Goal: Find specific page/section: Find specific page/section

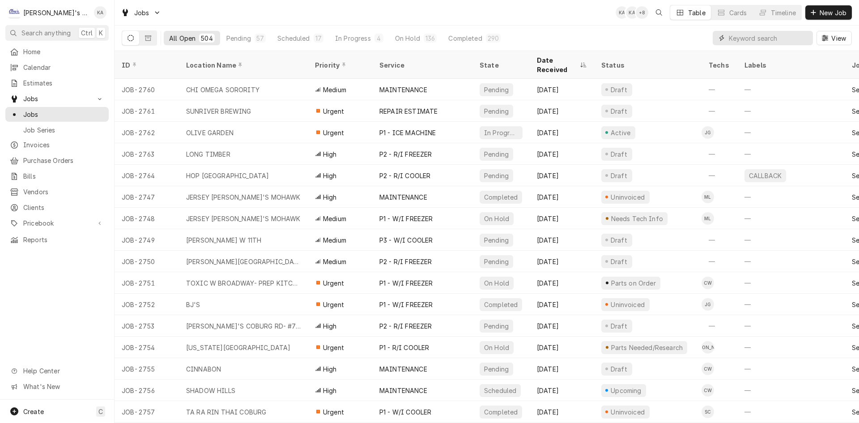
click at [757, 35] on input "Dynamic Content Wrapper" at bounding box center [769, 38] width 80 height 14
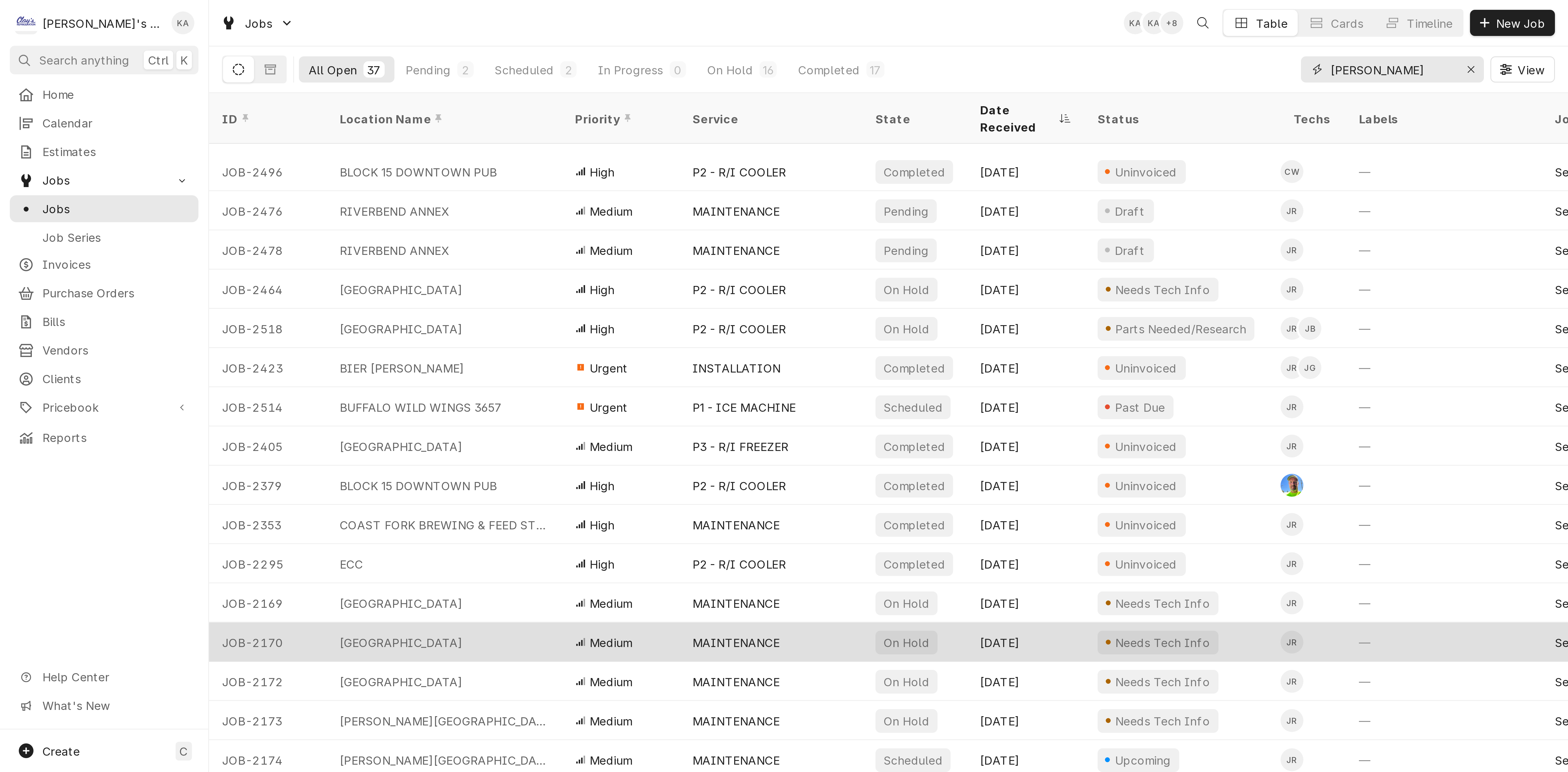
scroll to position [220, 0]
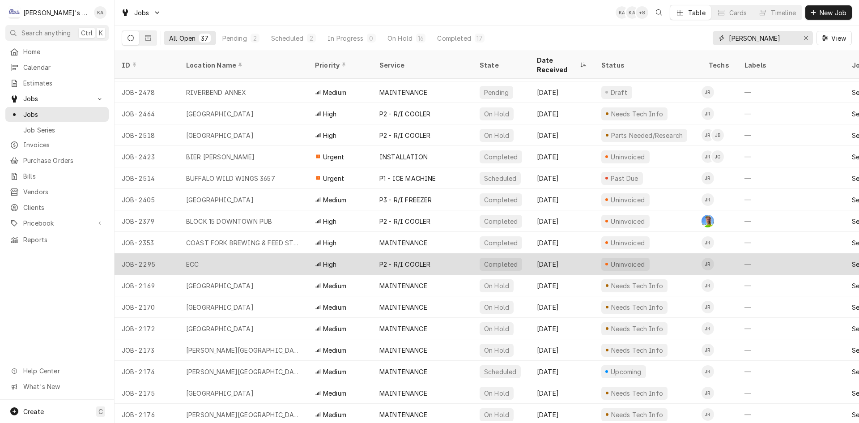
type input "JEFF"
click at [469, 254] on div "P2 - R/I COOLER" at bounding box center [422, 263] width 100 height 21
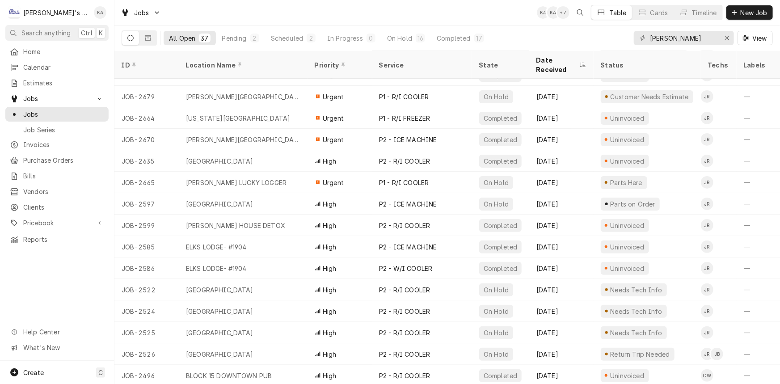
scroll to position [0, 0]
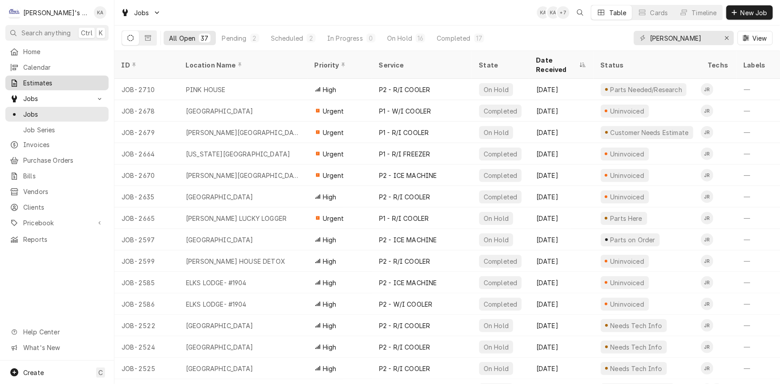
click at [67, 84] on span "Estimates" at bounding box center [63, 82] width 81 height 9
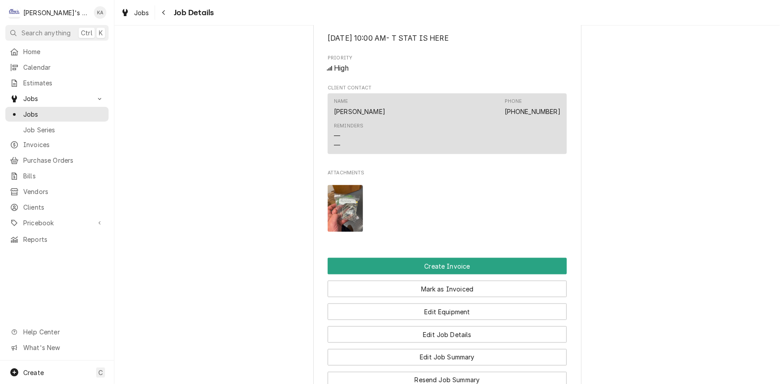
scroll to position [427, 0]
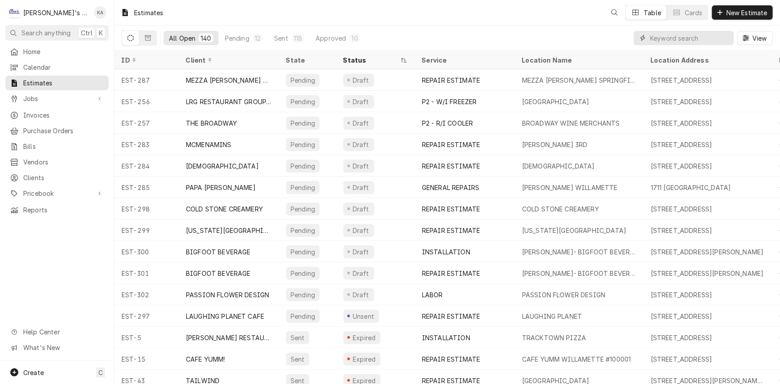
click at [667, 33] on input "Dynamic Content Wrapper" at bounding box center [690, 38] width 80 height 14
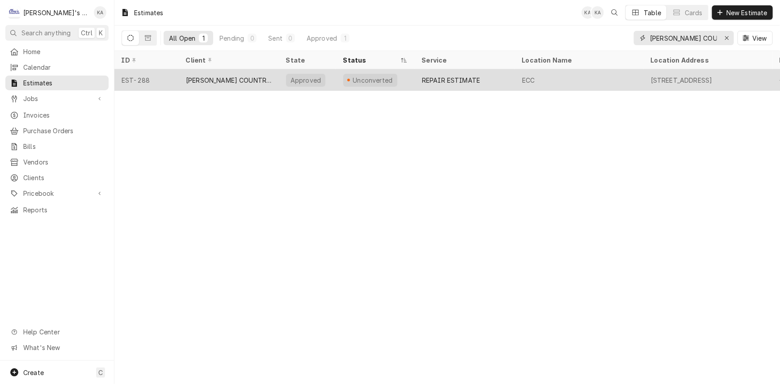
type input "EUGENE COUNTRY"
click at [421, 80] on div "REPAIR ESTIMATE" at bounding box center [465, 79] width 100 height 21
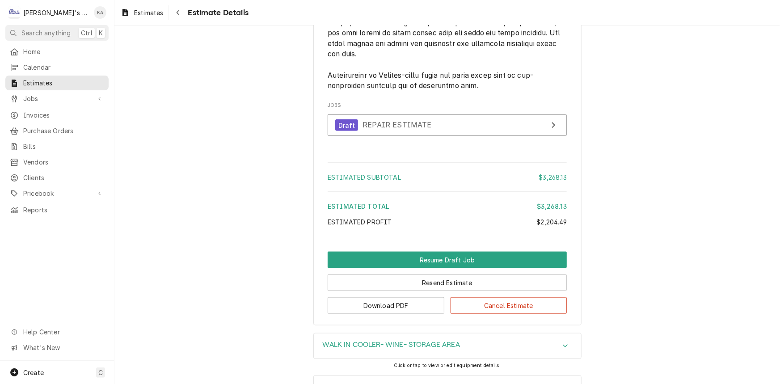
scroll to position [2231, 0]
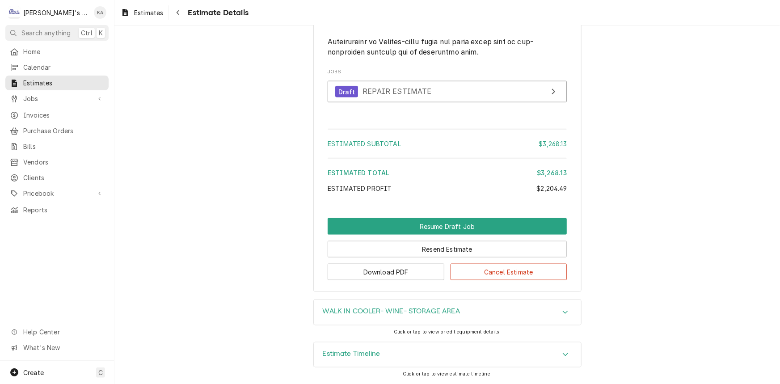
click at [364, 313] on h3 "WALK IN COOLER- WINE- STORAGE AREA" at bounding box center [391, 311] width 137 height 8
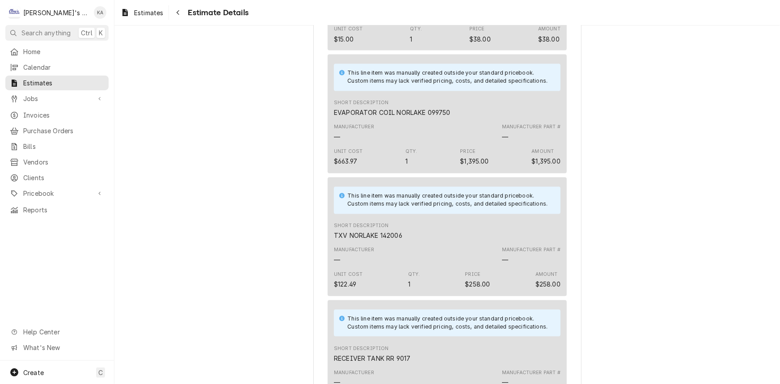
scroll to position [813, 0]
